Goal: Find specific page/section: Find specific page/section

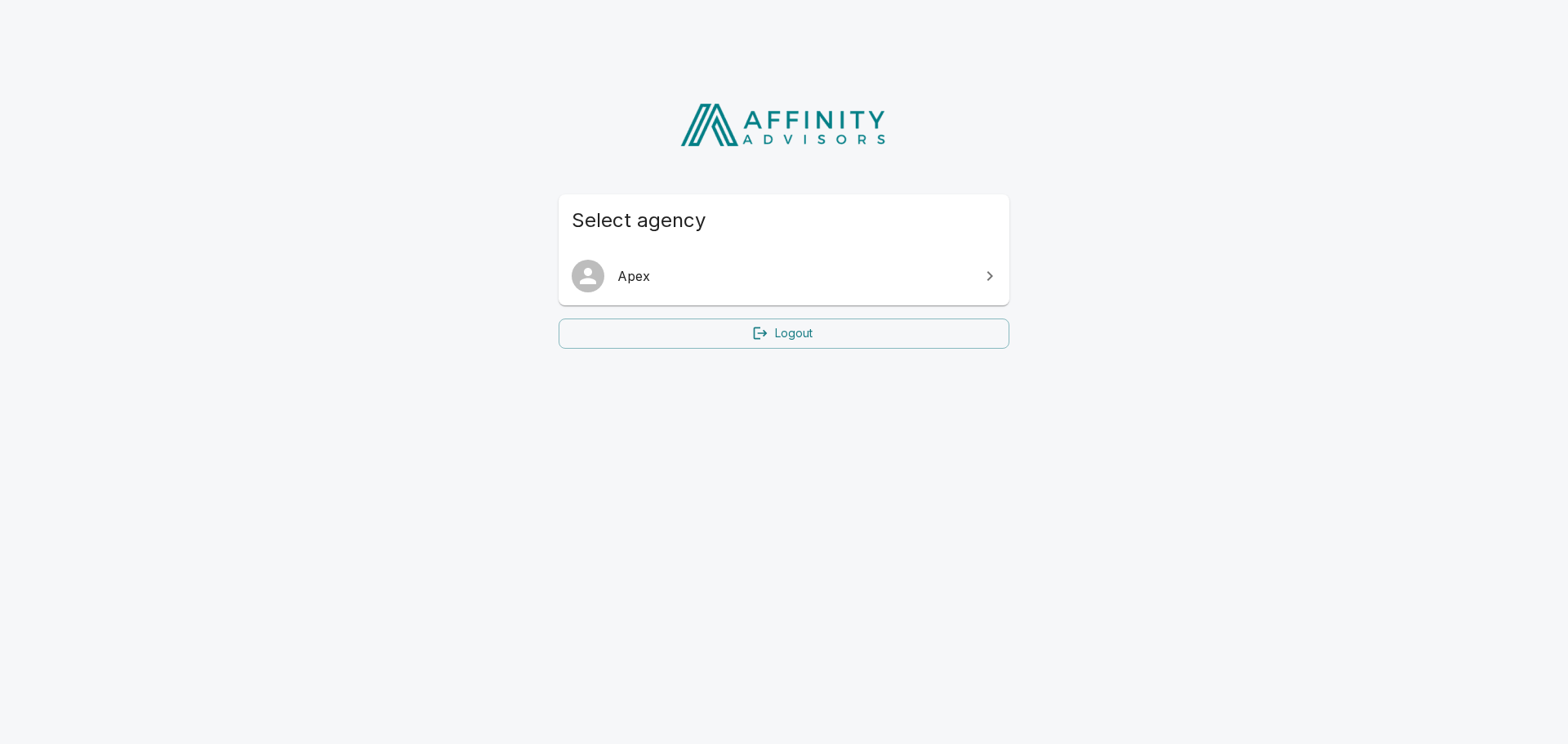
click at [623, 275] on span "Apex" at bounding box center [794, 275] width 352 height 19
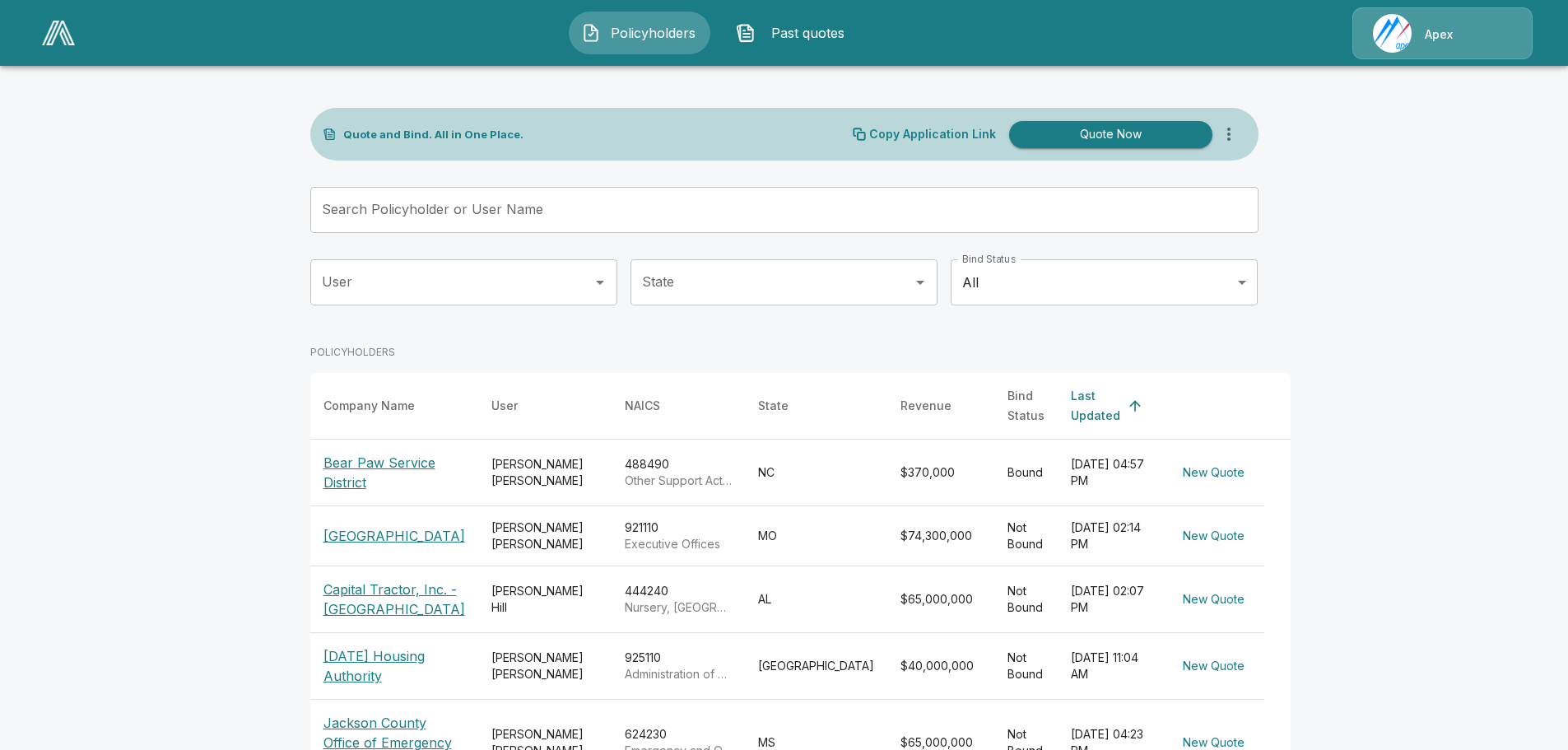
click at [428, 204] on input "Search Policyholder or User Name" at bounding box center [775, 210] width 930 height 46
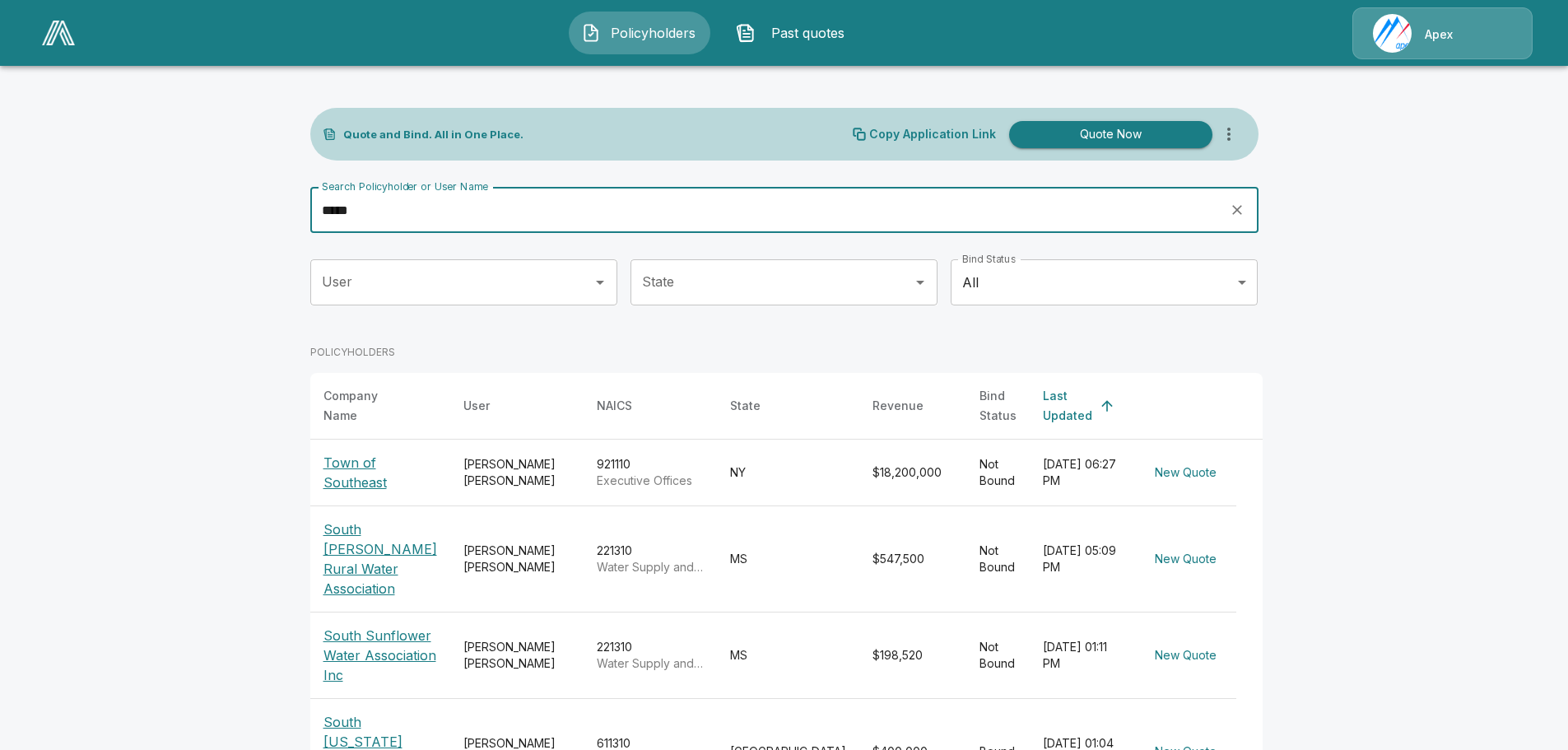
type input "*****"
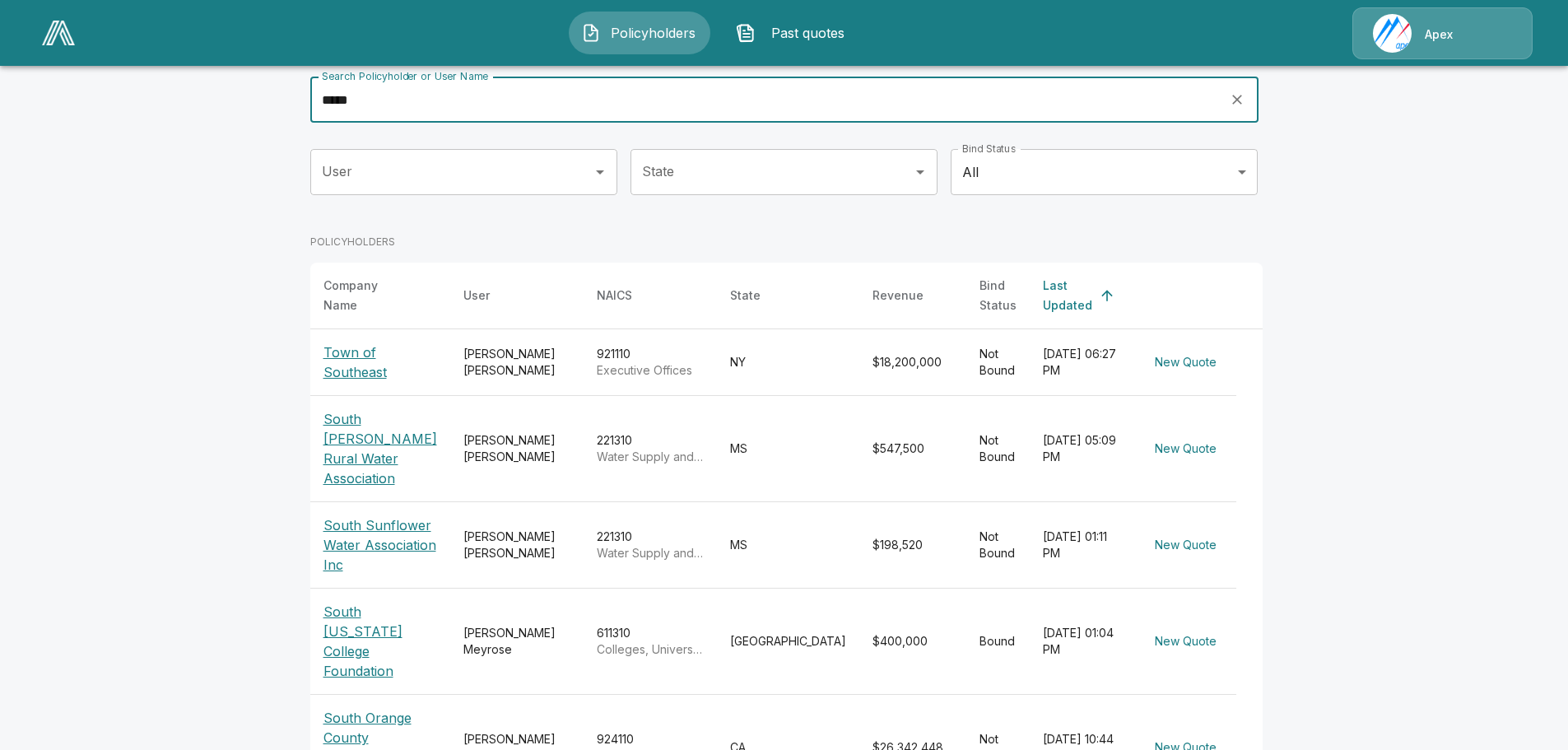
scroll to position [165, 0]
